Goal: Information Seeking & Learning: Learn about a topic

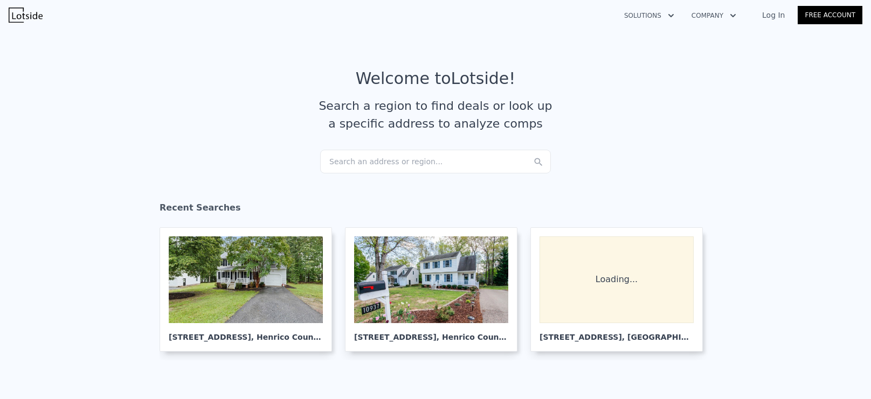
click at [426, 162] on div "Search an address or region..." at bounding box center [435, 162] width 231 height 24
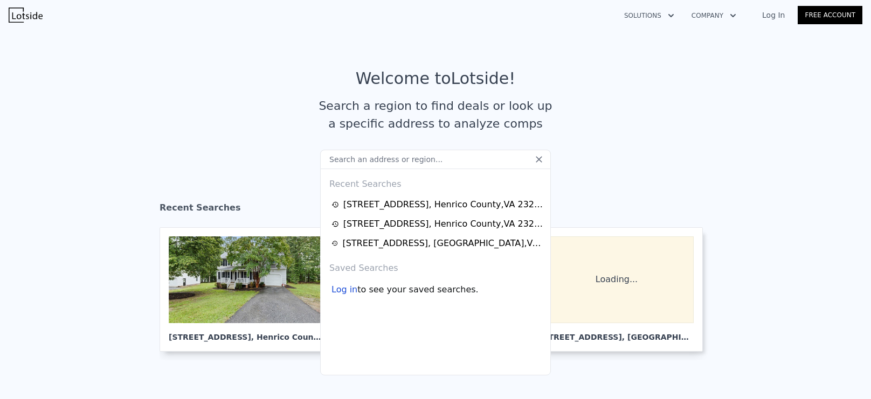
type input "[STREET_ADDRESS][PERSON_NAME]"
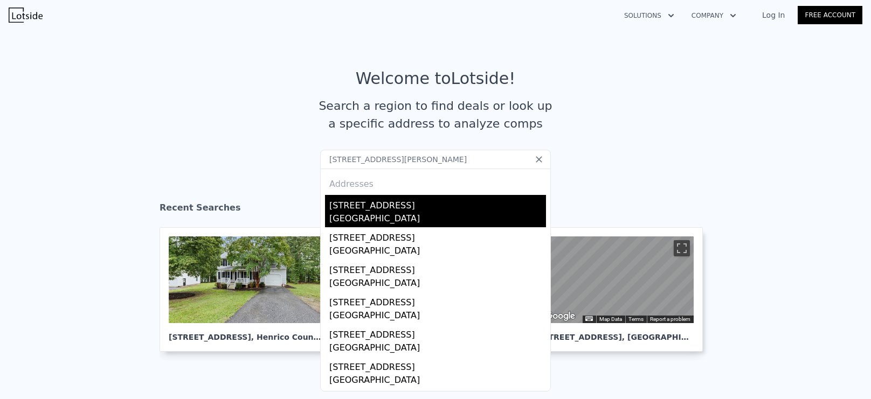
click at [406, 218] on div "[GEOGRAPHIC_DATA]" at bounding box center [437, 219] width 217 height 15
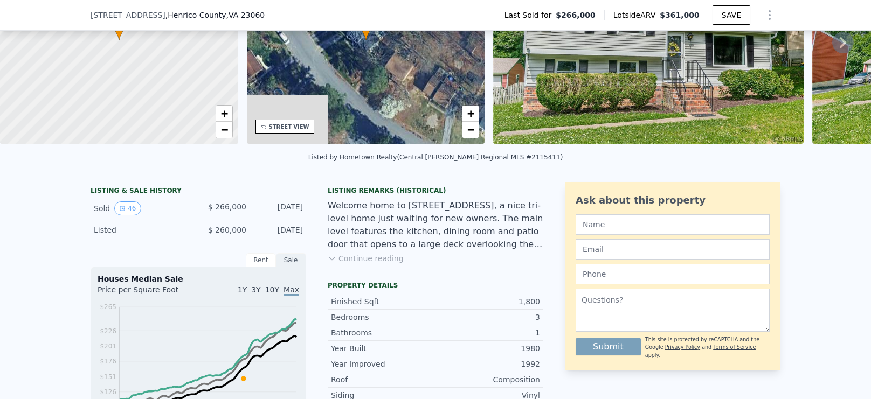
scroll to position [51, 0]
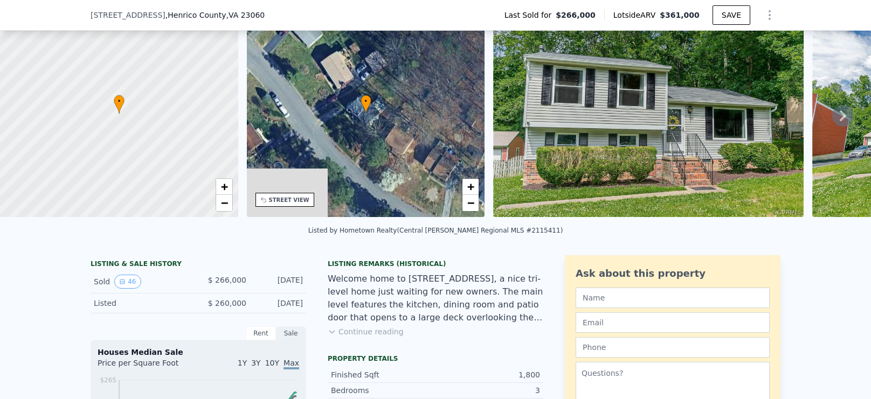
click at [847, 116] on icon at bounding box center [843, 116] width 22 height 22
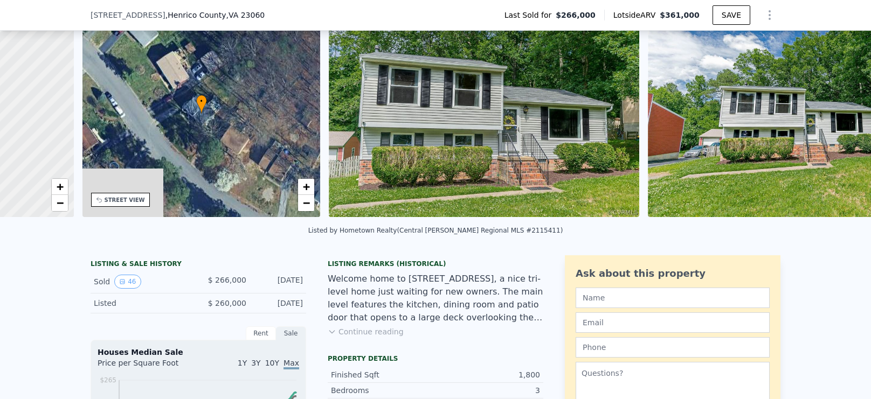
scroll to position [0, 251]
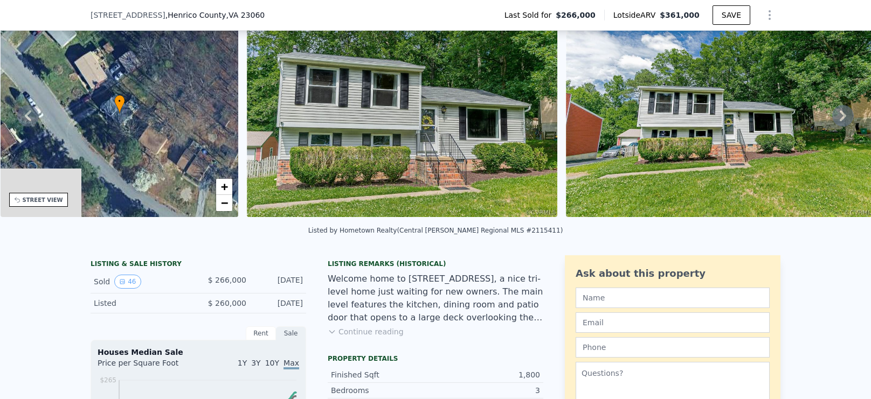
click at [845, 118] on icon at bounding box center [843, 116] width 22 height 22
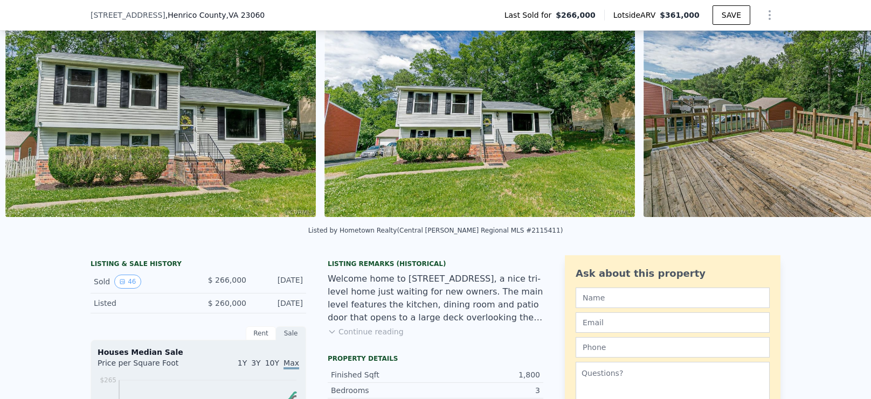
scroll to position [0, 493]
click at [845, 118] on icon at bounding box center [843, 116] width 22 height 22
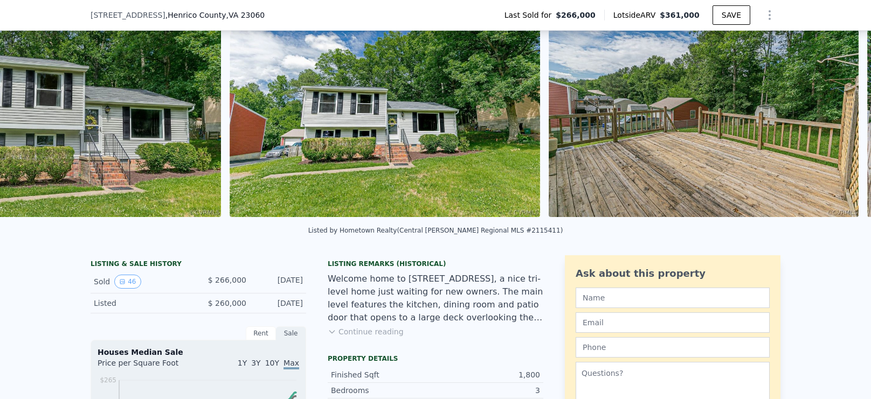
scroll to position [0, 812]
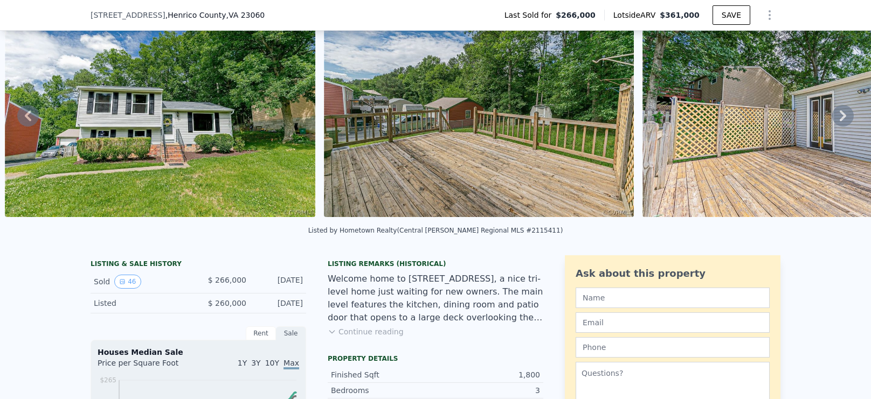
click at [845, 118] on icon at bounding box center [843, 116] width 22 height 22
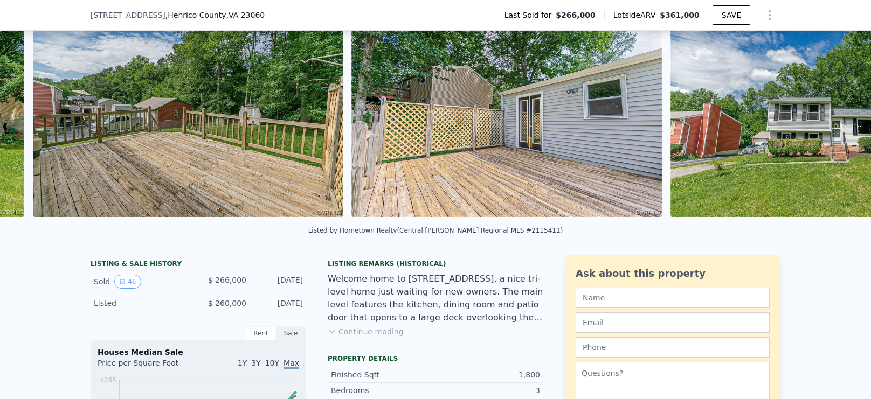
scroll to position [0, 1131]
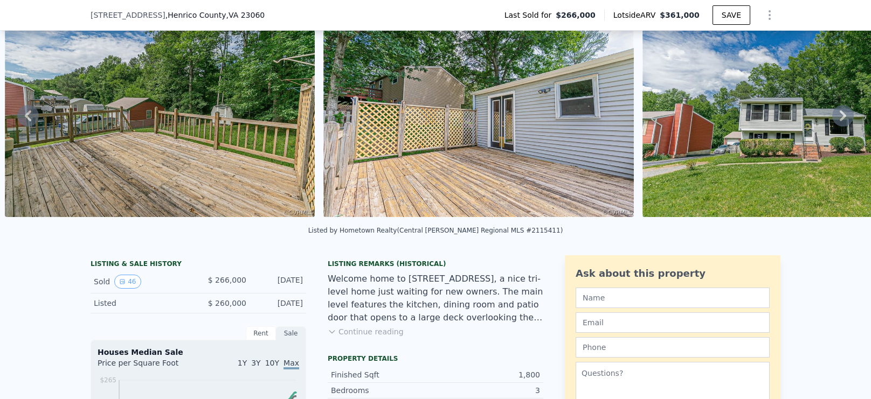
click at [845, 118] on icon at bounding box center [843, 116] width 22 height 22
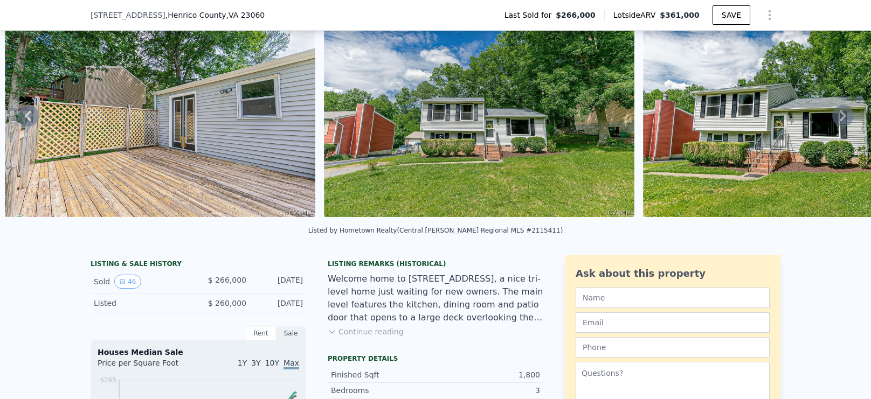
click at [844, 119] on icon at bounding box center [843, 116] width 22 height 22
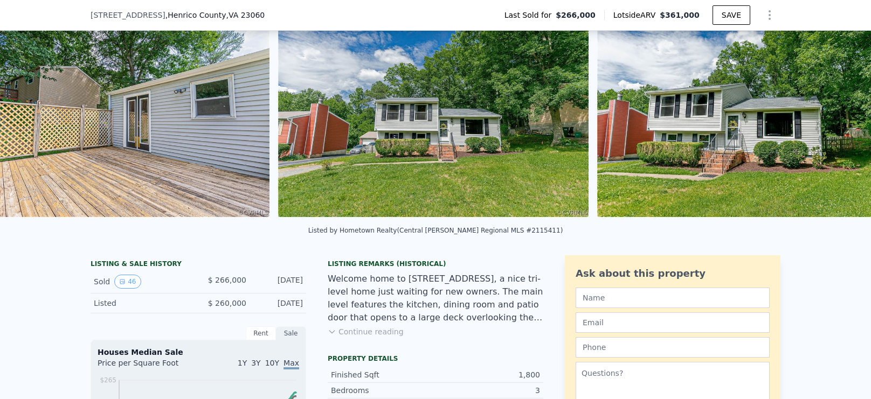
scroll to position [0, 1768]
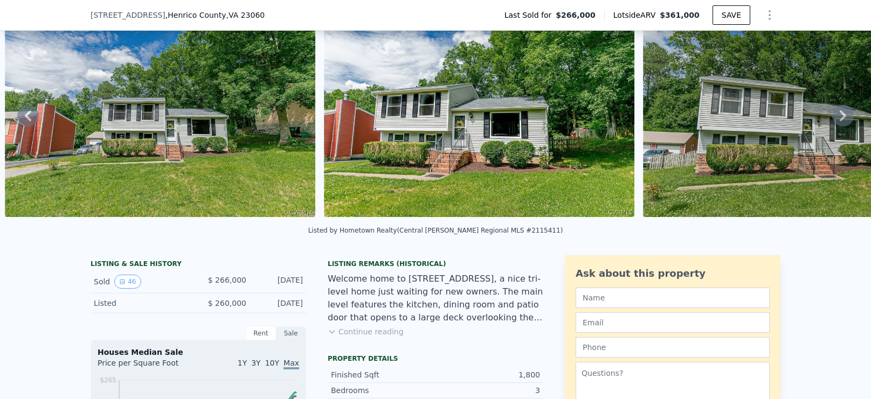
click at [844, 119] on icon at bounding box center [843, 116] width 22 height 22
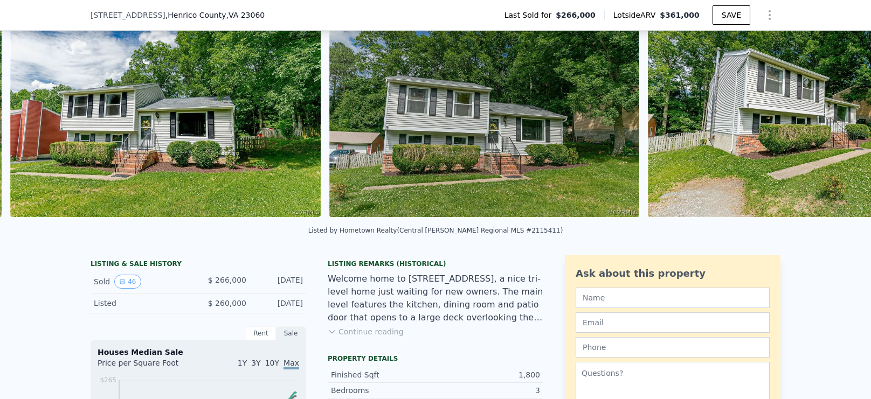
scroll to position [0, 2087]
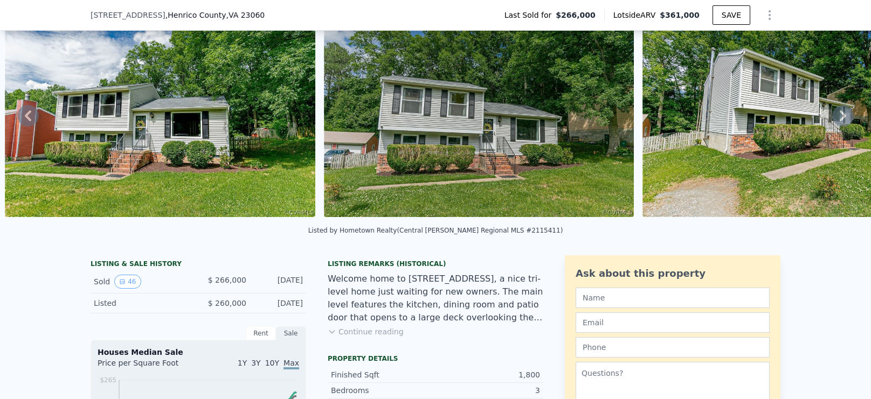
click at [844, 119] on icon at bounding box center [843, 116] width 22 height 22
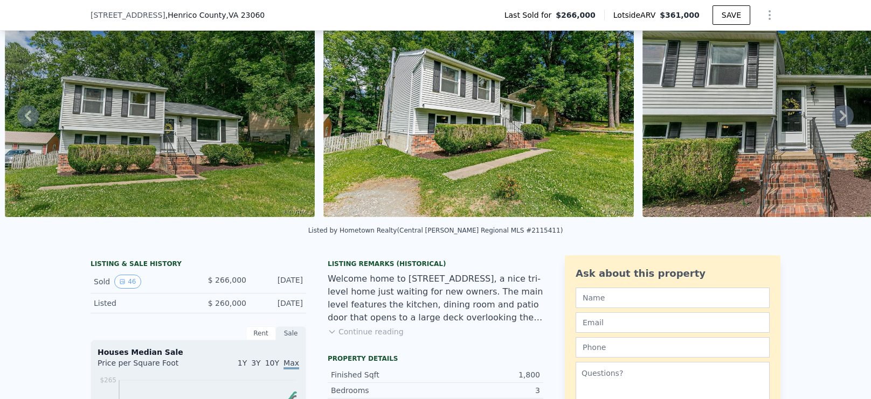
click at [844, 116] on icon at bounding box center [843, 115] width 6 height 11
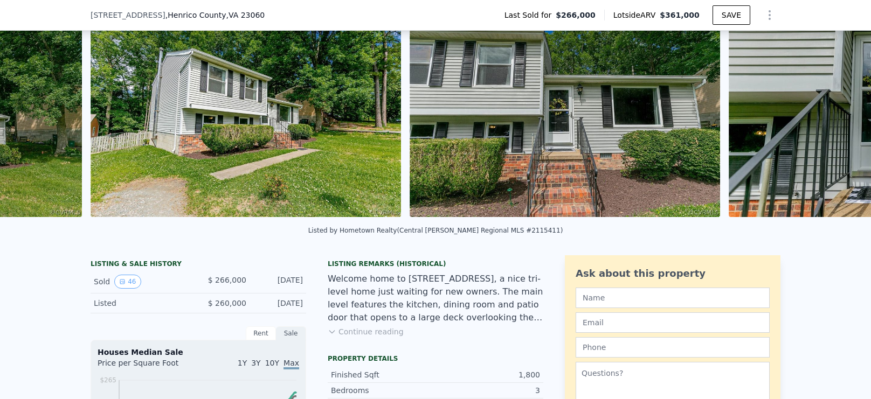
scroll to position [0, 2725]
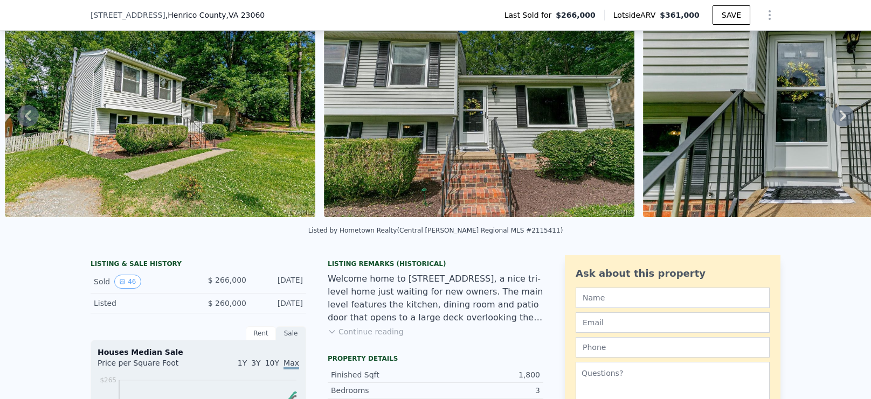
click at [843, 117] on icon at bounding box center [843, 115] width 6 height 11
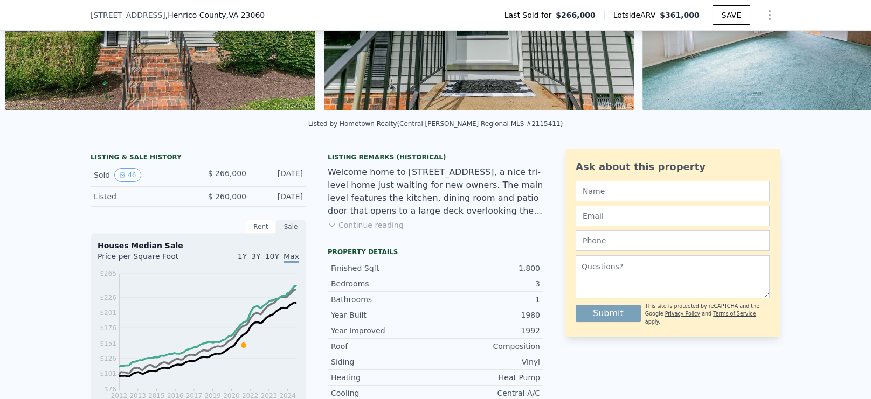
scroll to position [126, 0]
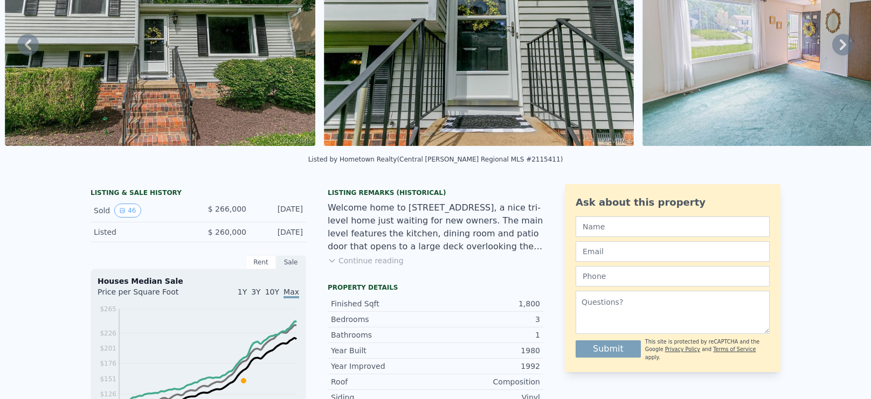
click at [844, 56] on icon at bounding box center [843, 45] width 22 height 22
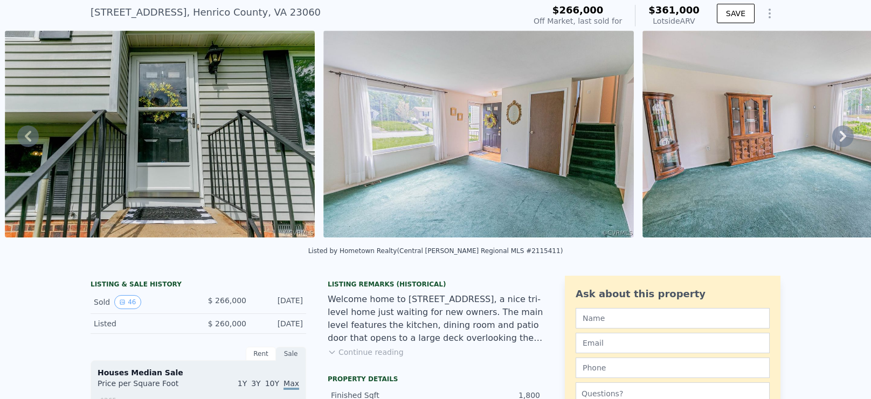
click at [846, 138] on icon at bounding box center [843, 137] width 22 height 22
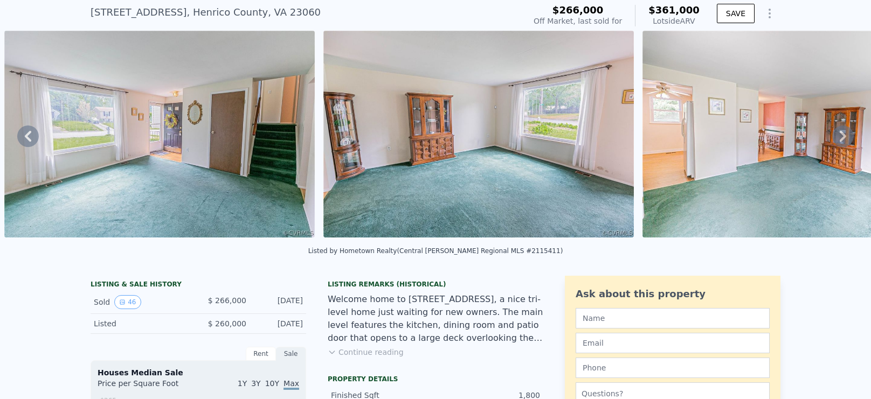
click at [844, 142] on icon at bounding box center [843, 137] width 22 height 22
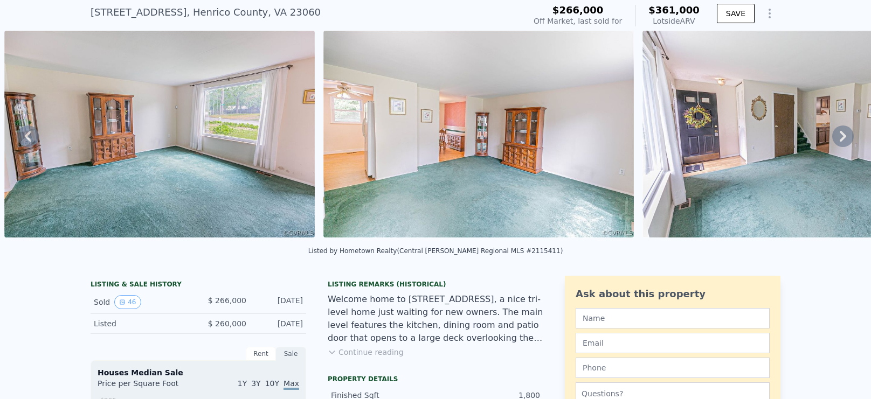
click at [844, 142] on icon at bounding box center [843, 137] width 22 height 22
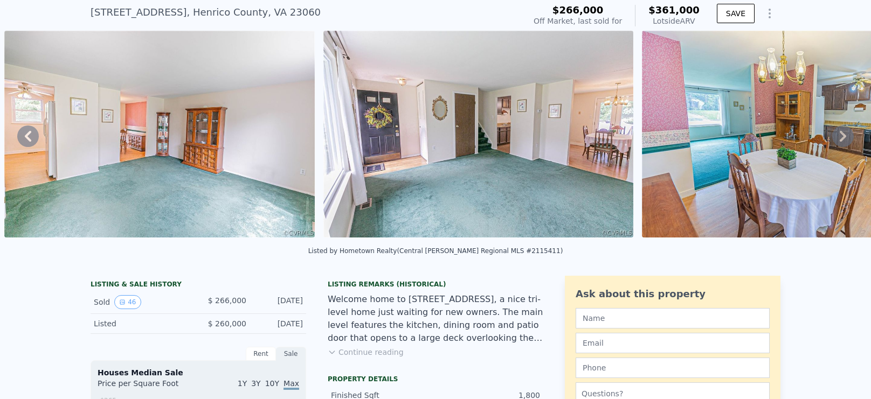
click at [844, 142] on icon at bounding box center [843, 137] width 22 height 22
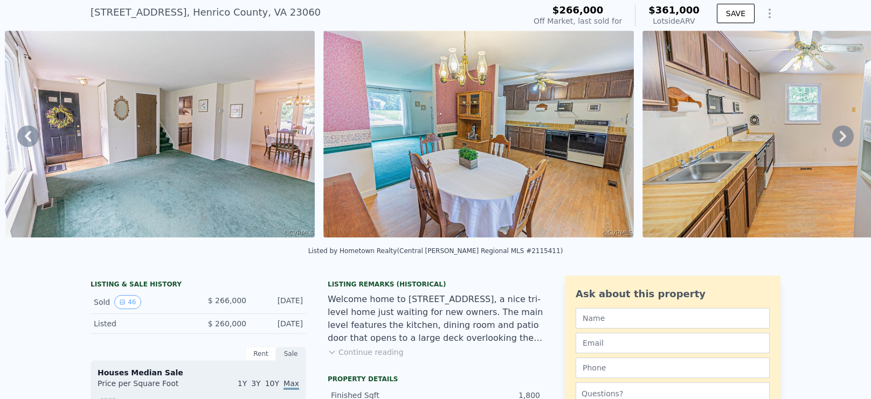
click at [844, 142] on icon at bounding box center [843, 137] width 22 height 22
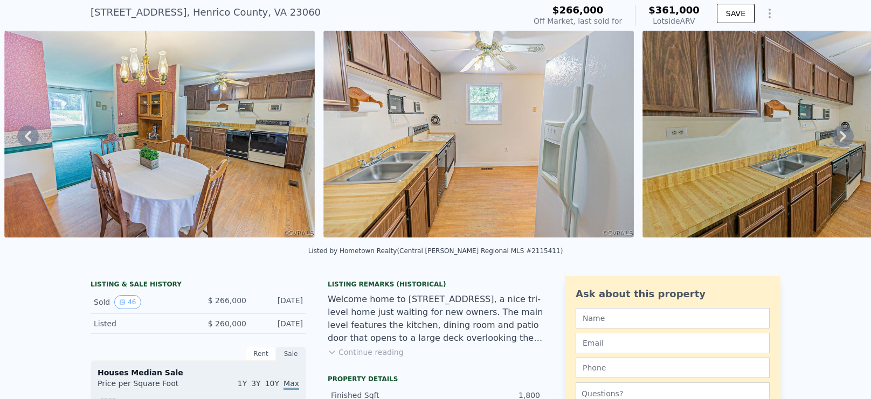
click at [844, 142] on icon at bounding box center [843, 137] width 22 height 22
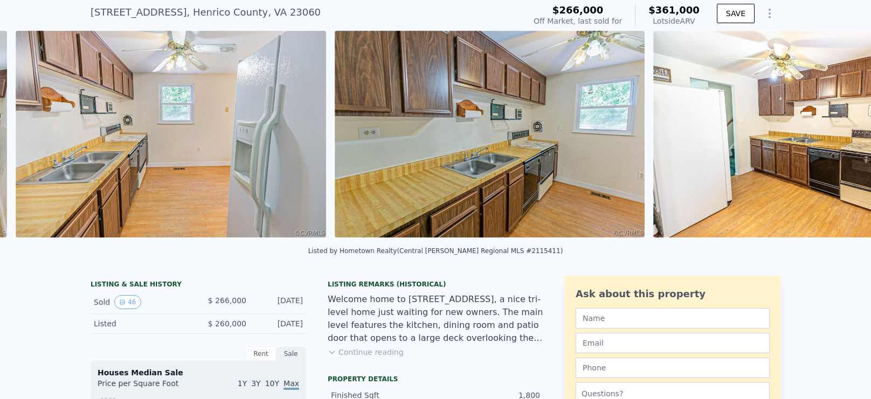
scroll to position [0, 5276]
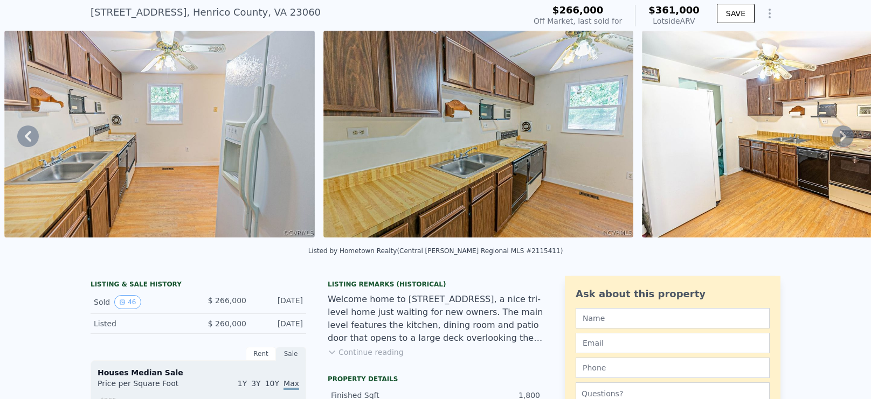
click at [845, 139] on icon at bounding box center [843, 137] width 22 height 22
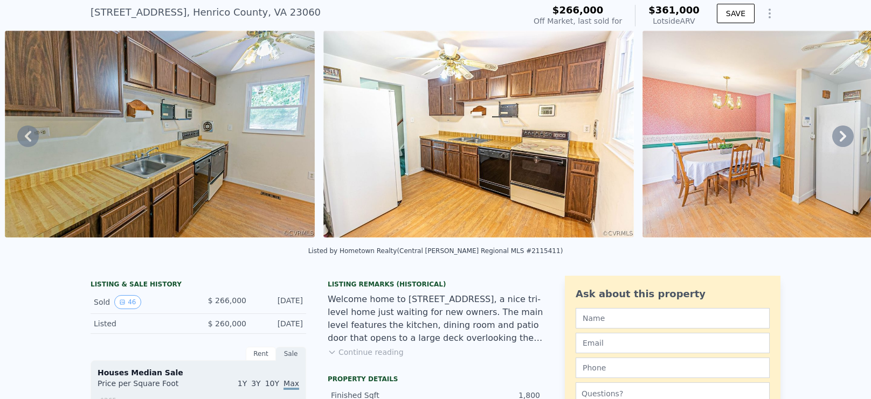
scroll to position [0, 0]
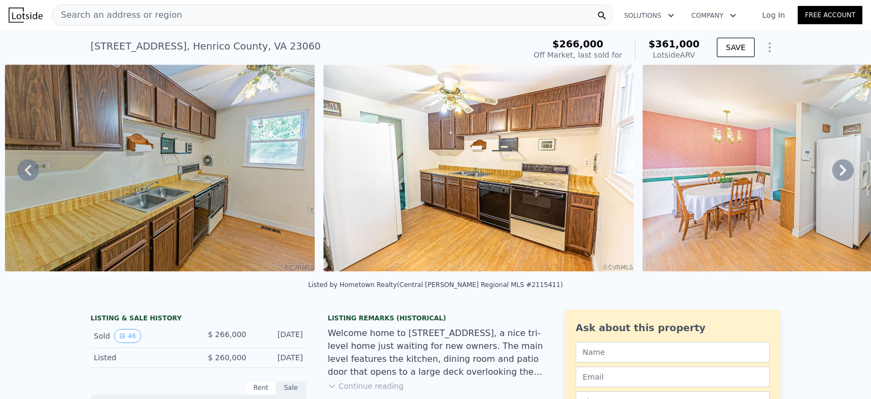
click at [219, 21] on div "Search an address or region" at bounding box center [332, 15] width 561 height 22
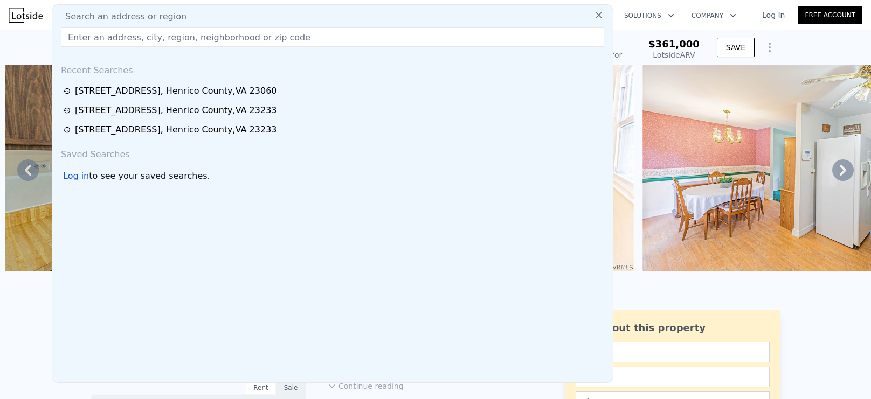
click at [210, 17] on div "Search an address or region" at bounding box center [333, 16] width 552 height 13
click at [206, 41] on input "text" at bounding box center [332, 36] width 543 height 19
paste input "[STREET_ADDRESS]-"
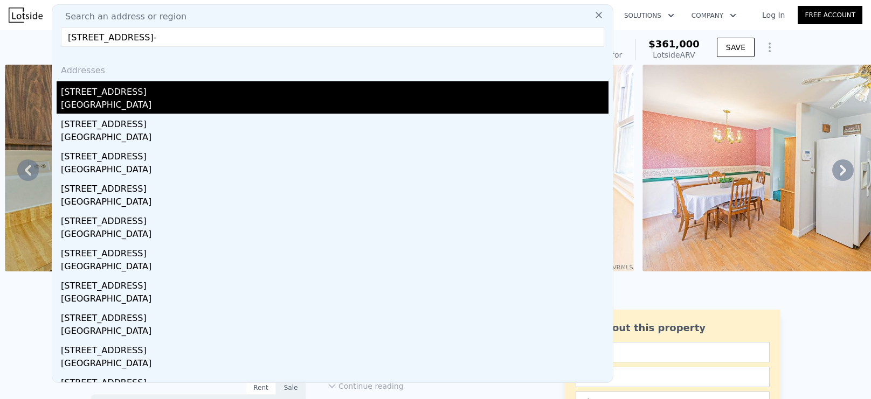
type input "[STREET_ADDRESS]-"
click at [203, 105] on div "[GEOGRAPHIC_DATA]" at bounding box center [334, 106] width 547 height 15
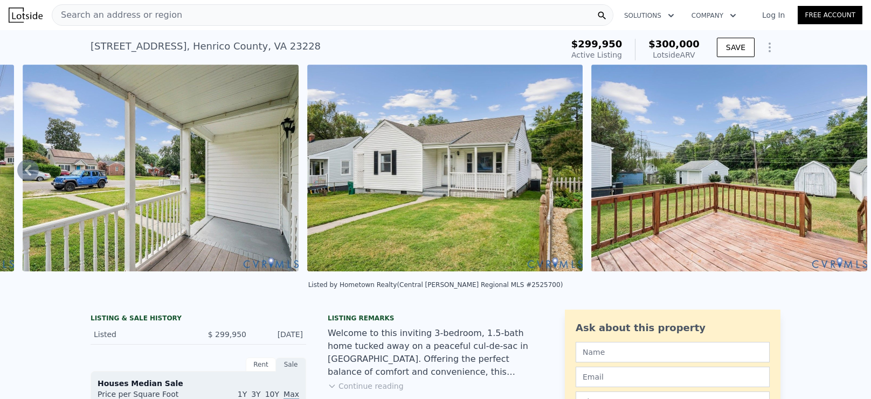
scroll to position [429, 0]
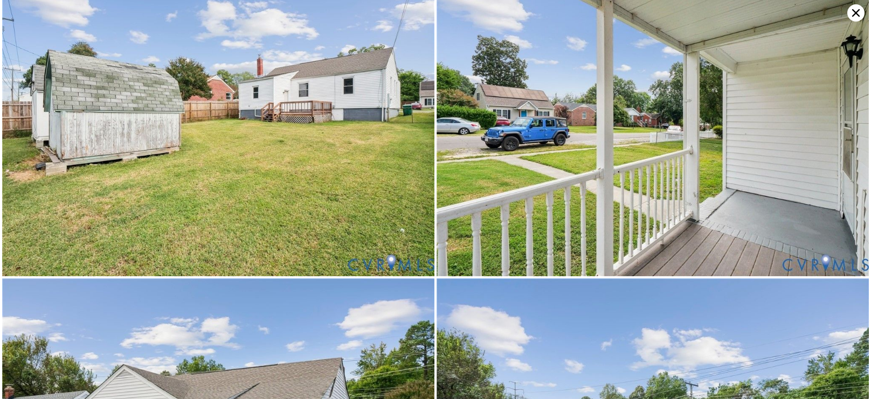
scroll to position [2864, 0]
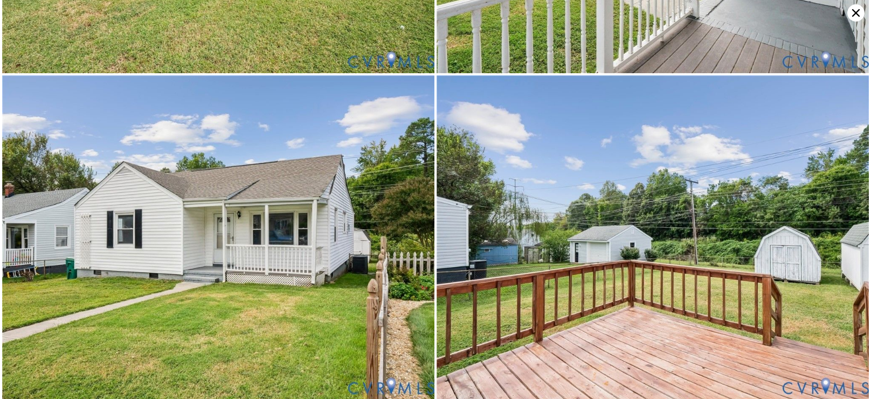
click at [857, 13] on icon at bounding box center [855, 12] width 17 height 17
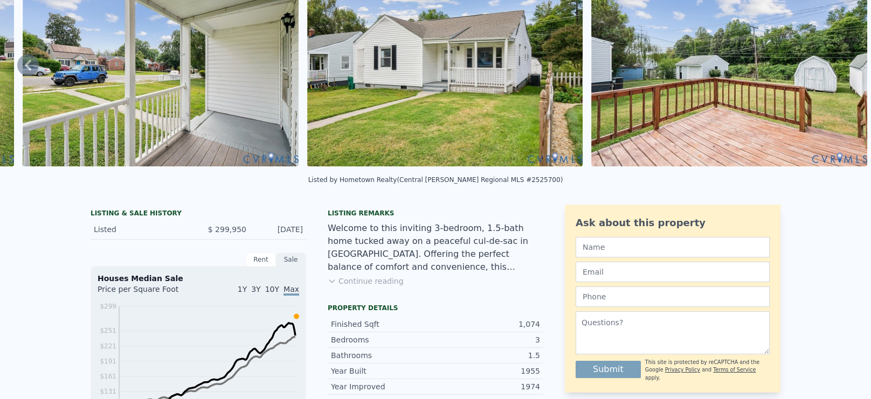
scroll to position [4, 0]
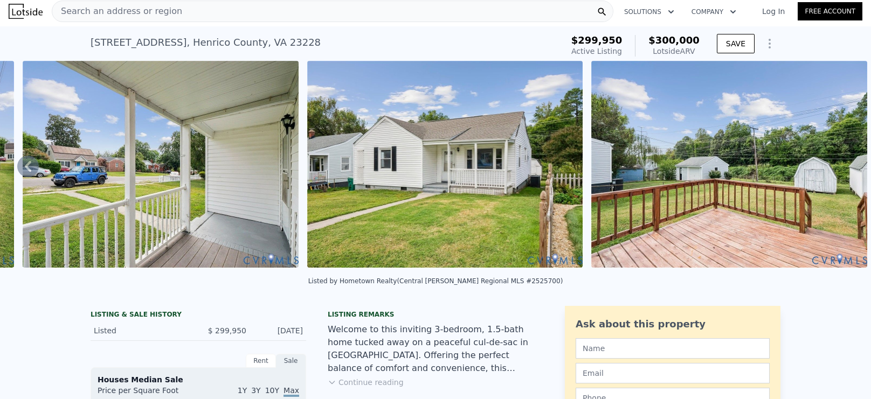
type input "3"
type input "1.5"
type input "3"
type input "1352"
type input "2387"
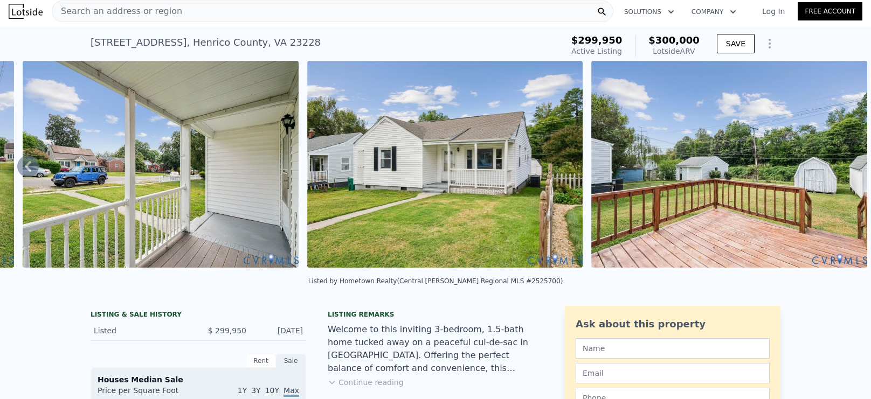
type input "7866.936000000001"
type input "14758.127999999999"
type input "$ 361,000"
type input "$ 59,039"
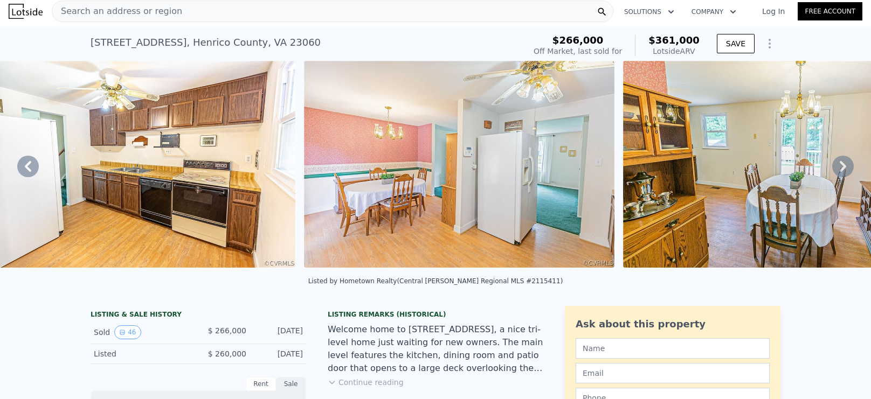
scroll to position [0, 4685]
